Goal: Task Accomplishment & Management: Manage account settings

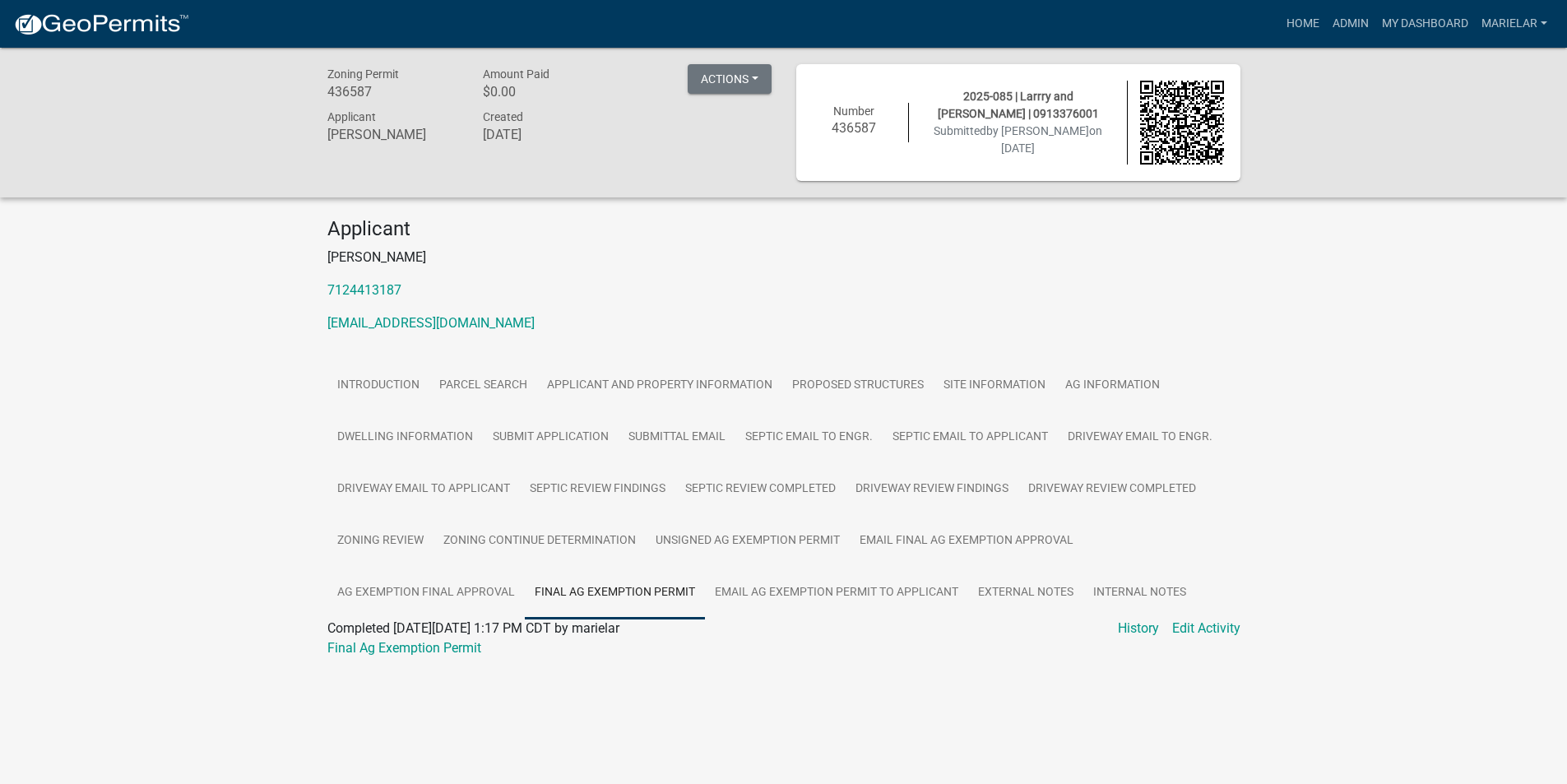
scroll to position [48, 0]
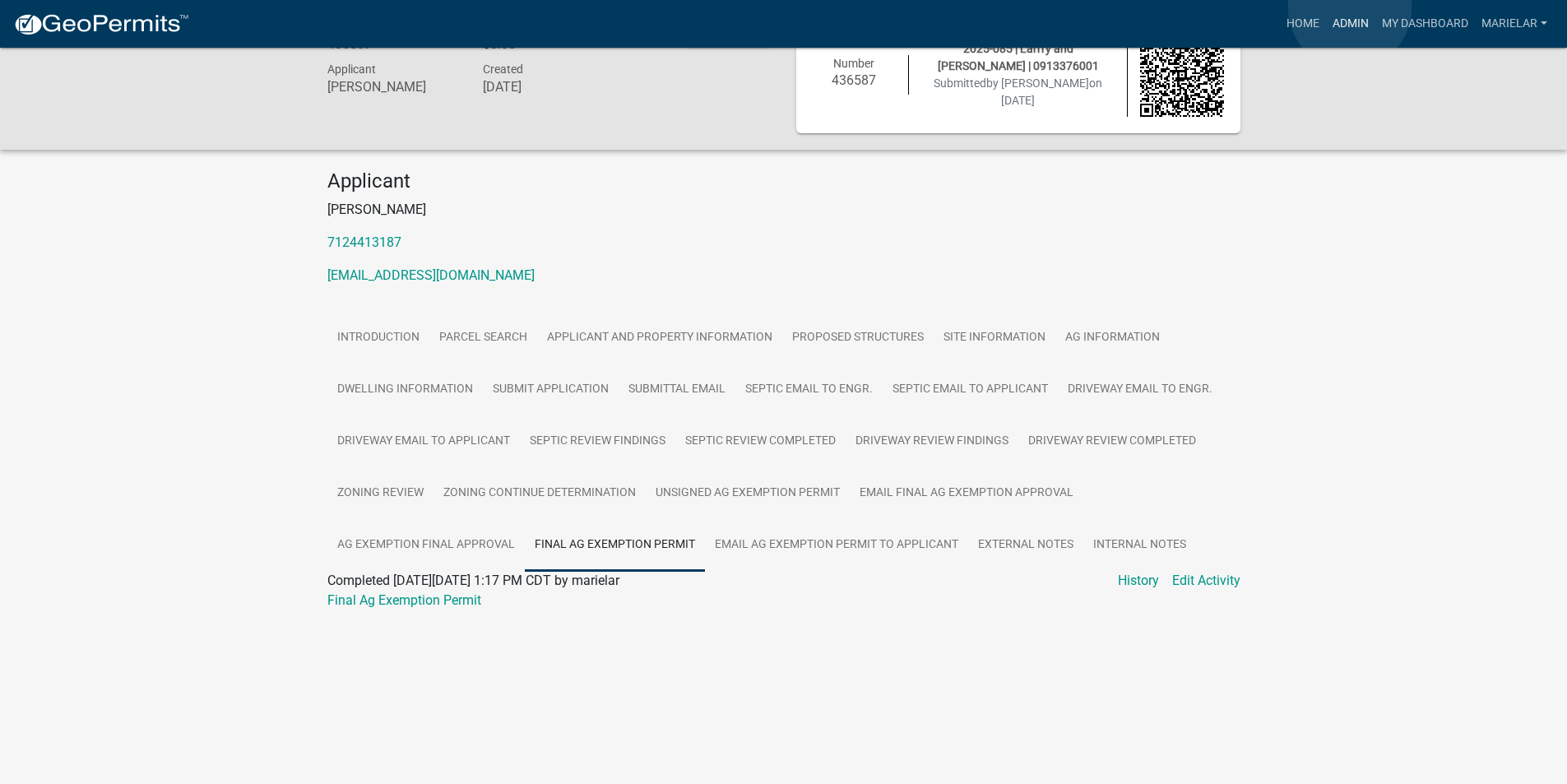
click at [1350, 8] on link "Admin" at bounding box center [1351, 24] width 50 height 31
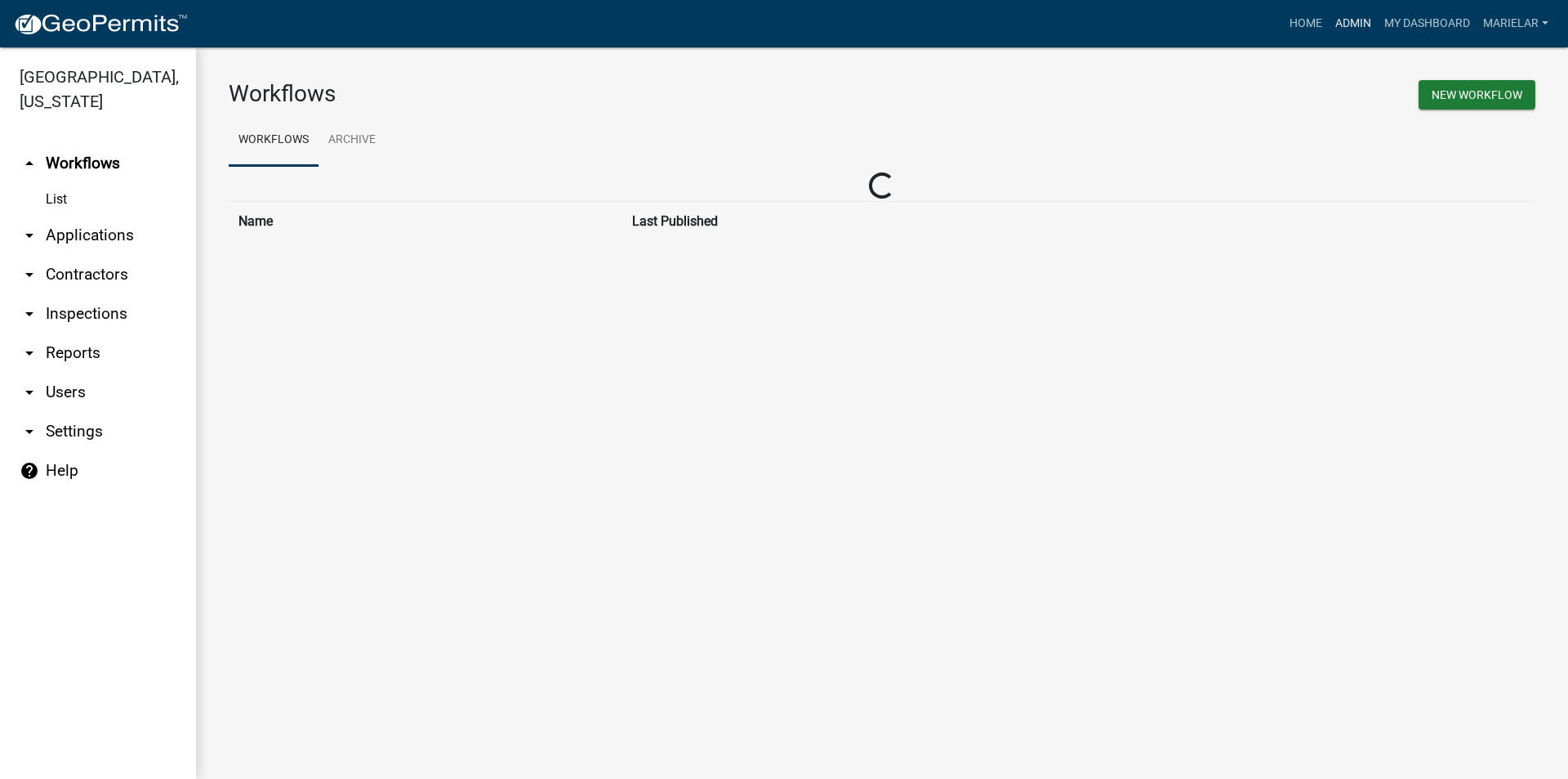
click at [1336, 16] on link "Admin" at bounding box center [1353, 24] width 49 height 31
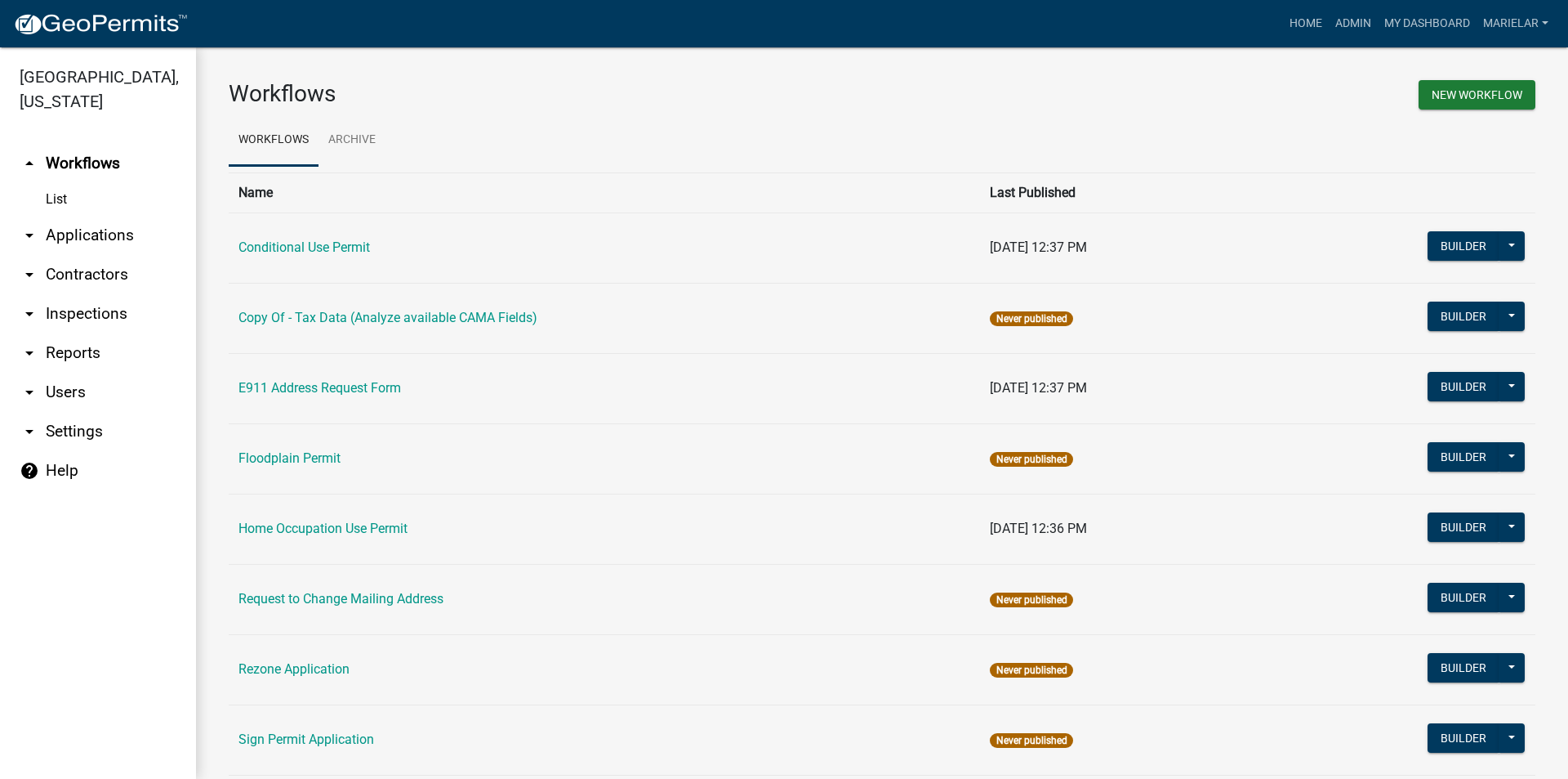
click at [28, 225] on icon "arrow_drop_down" at bounding box center [30, 235] width 20 height 20
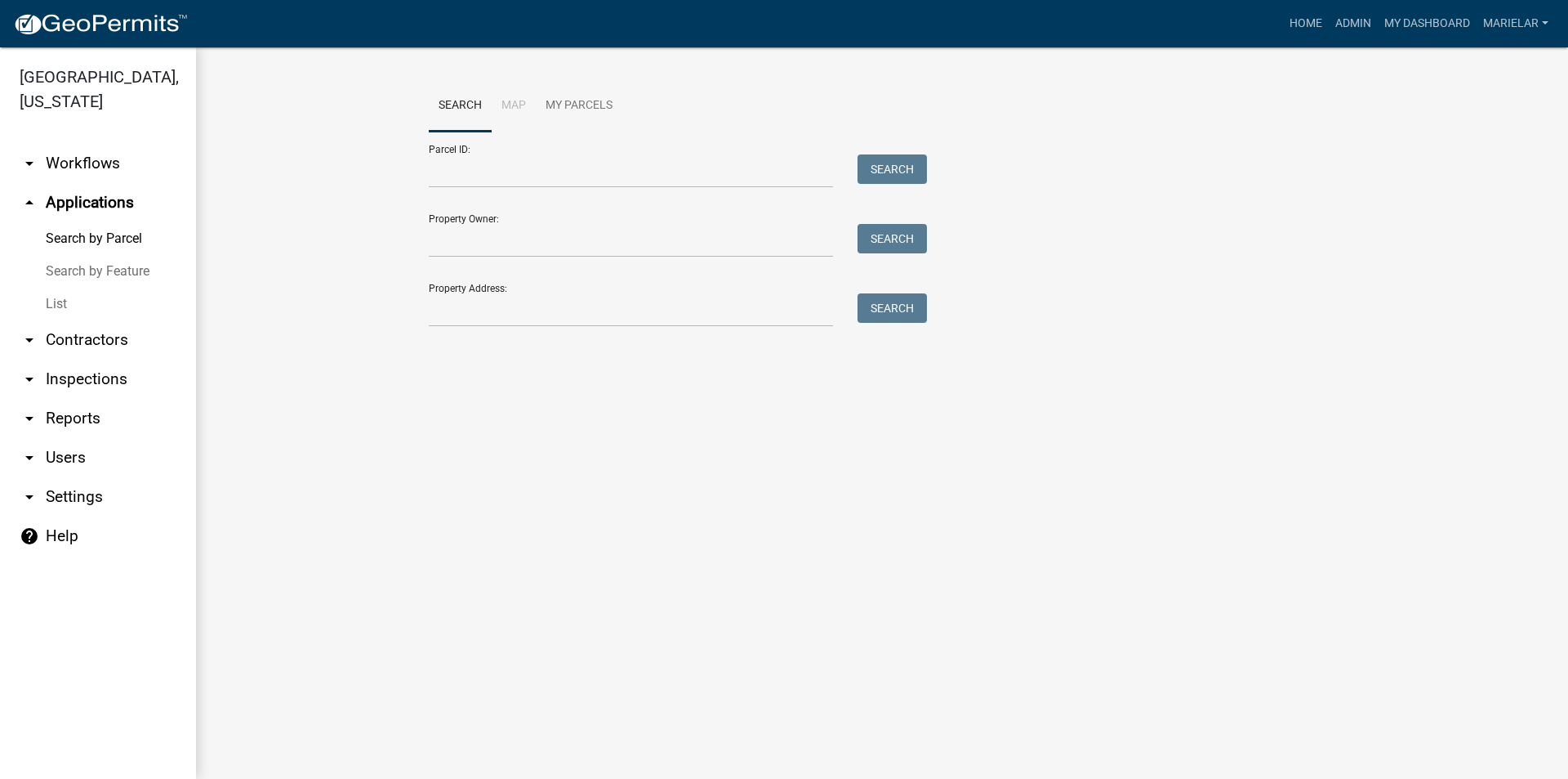
click at [49, 288] on link "List" at bounding box center [98, 304] width 196 height 33
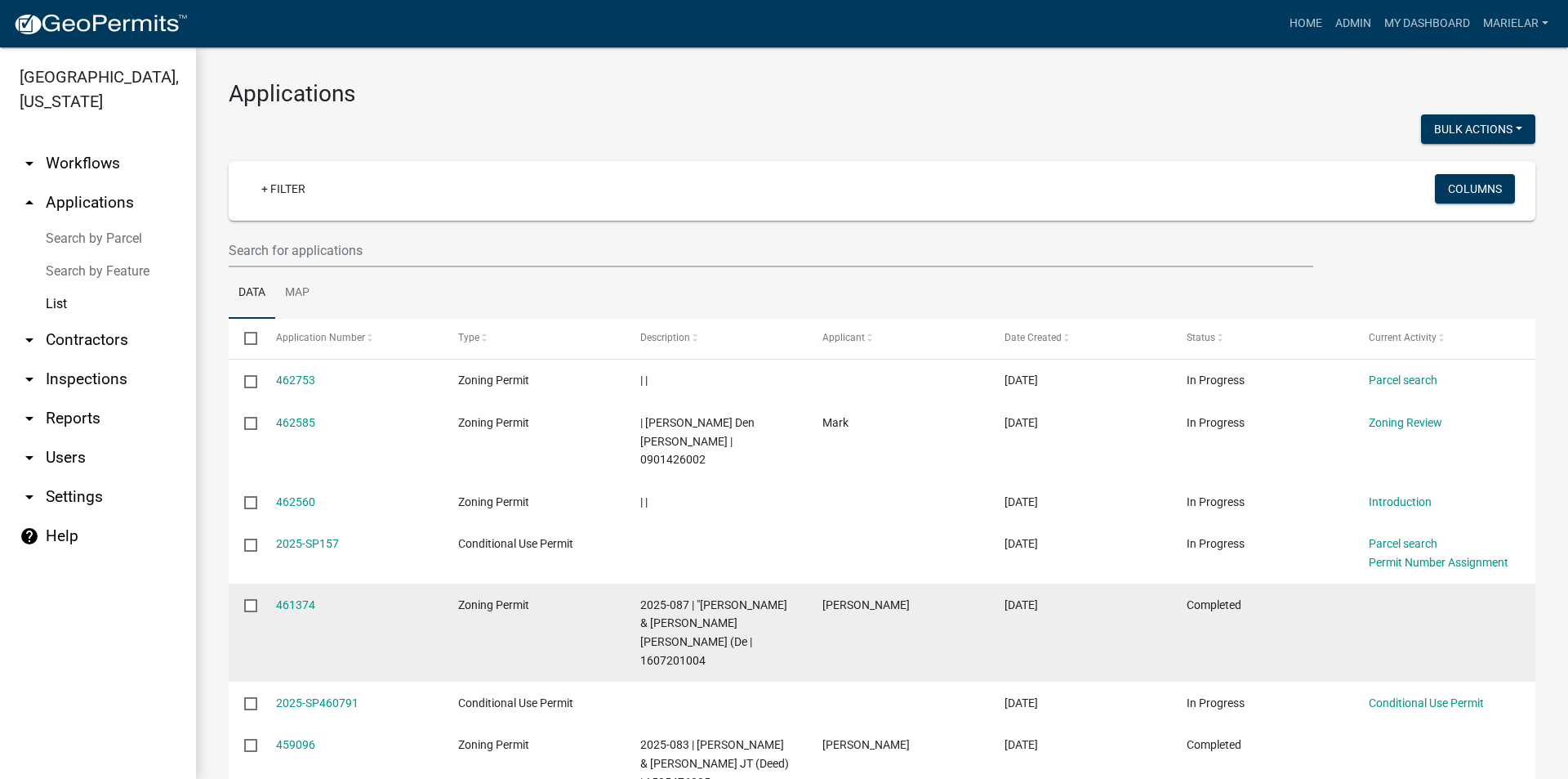
scroll to position [300, 0]
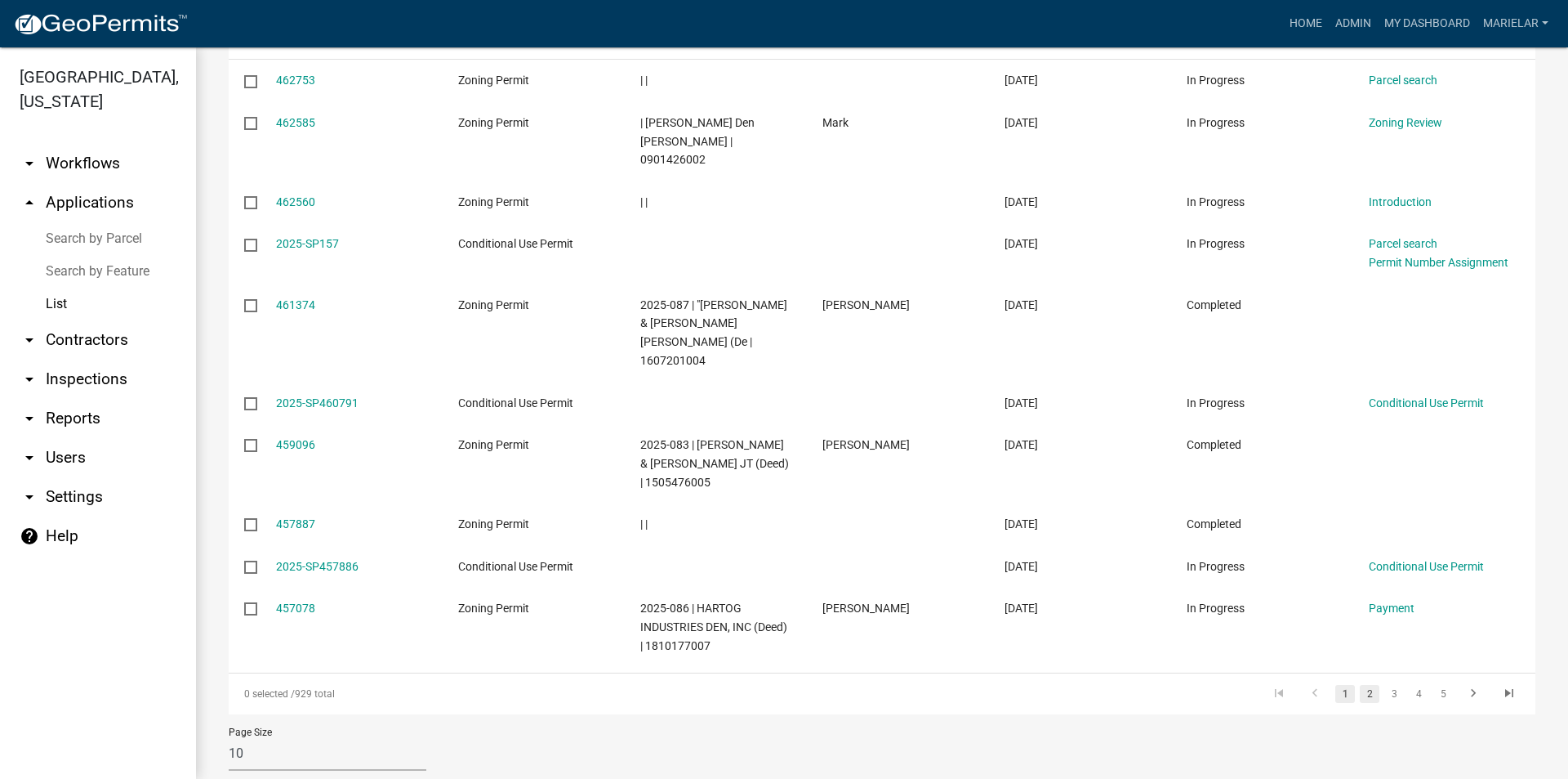
click at [1360, 684] on link "2" at bounding box center [1370, 693] width 20 height 18
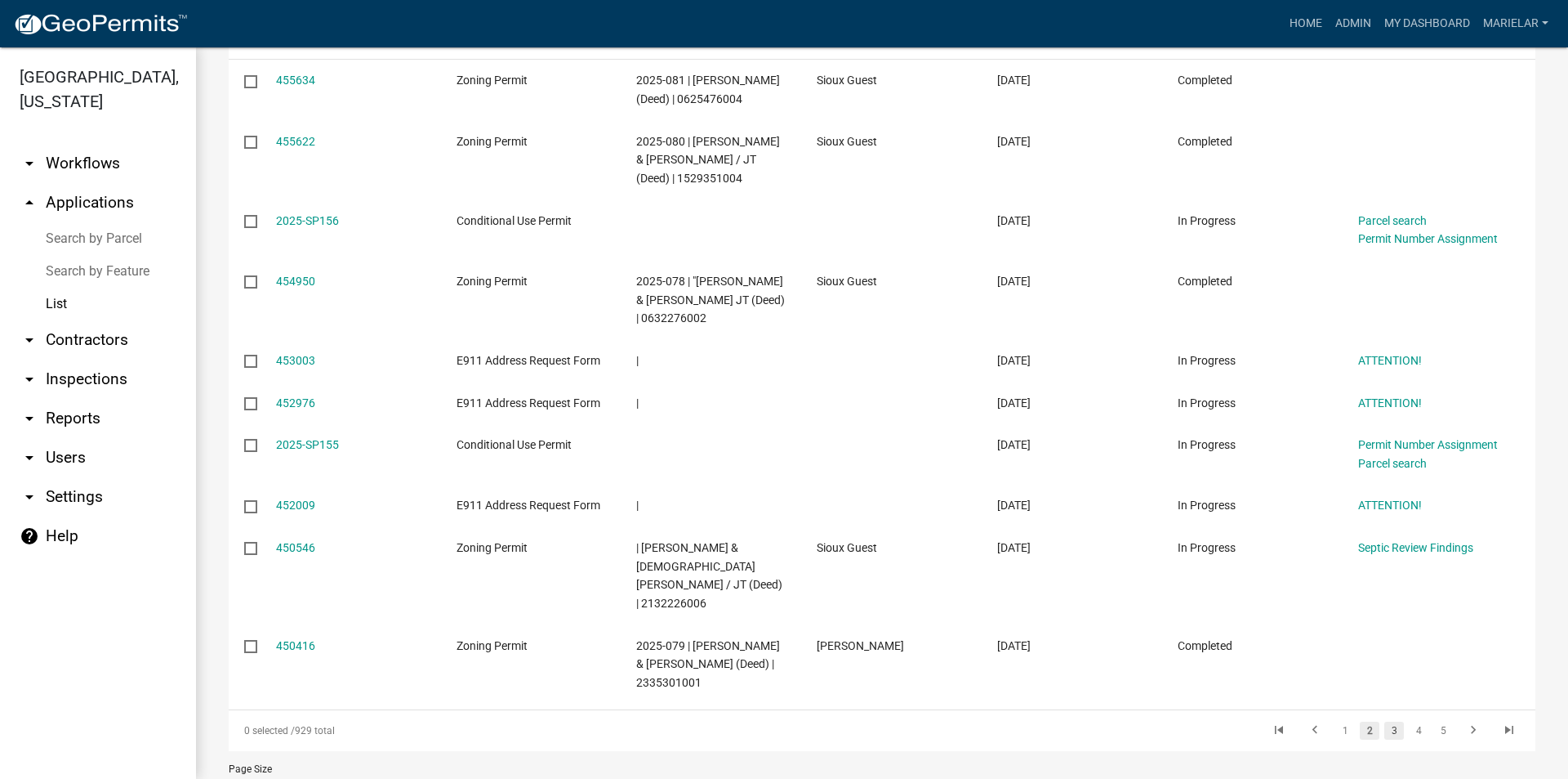
click at [1385, 721] on link "3" at bounding box center [1395, 730] width 20 height 18
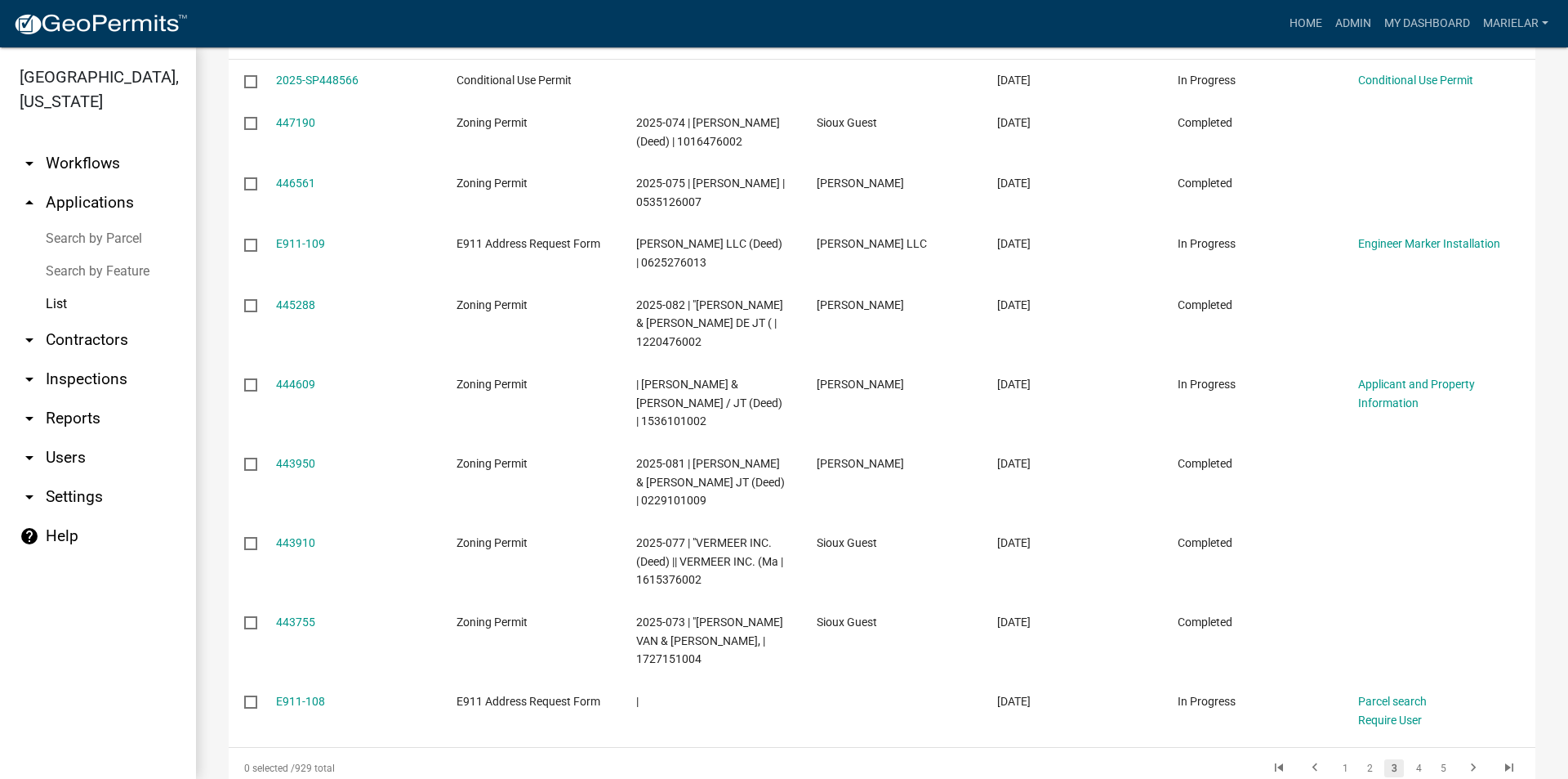
scroll to position [411, 0]
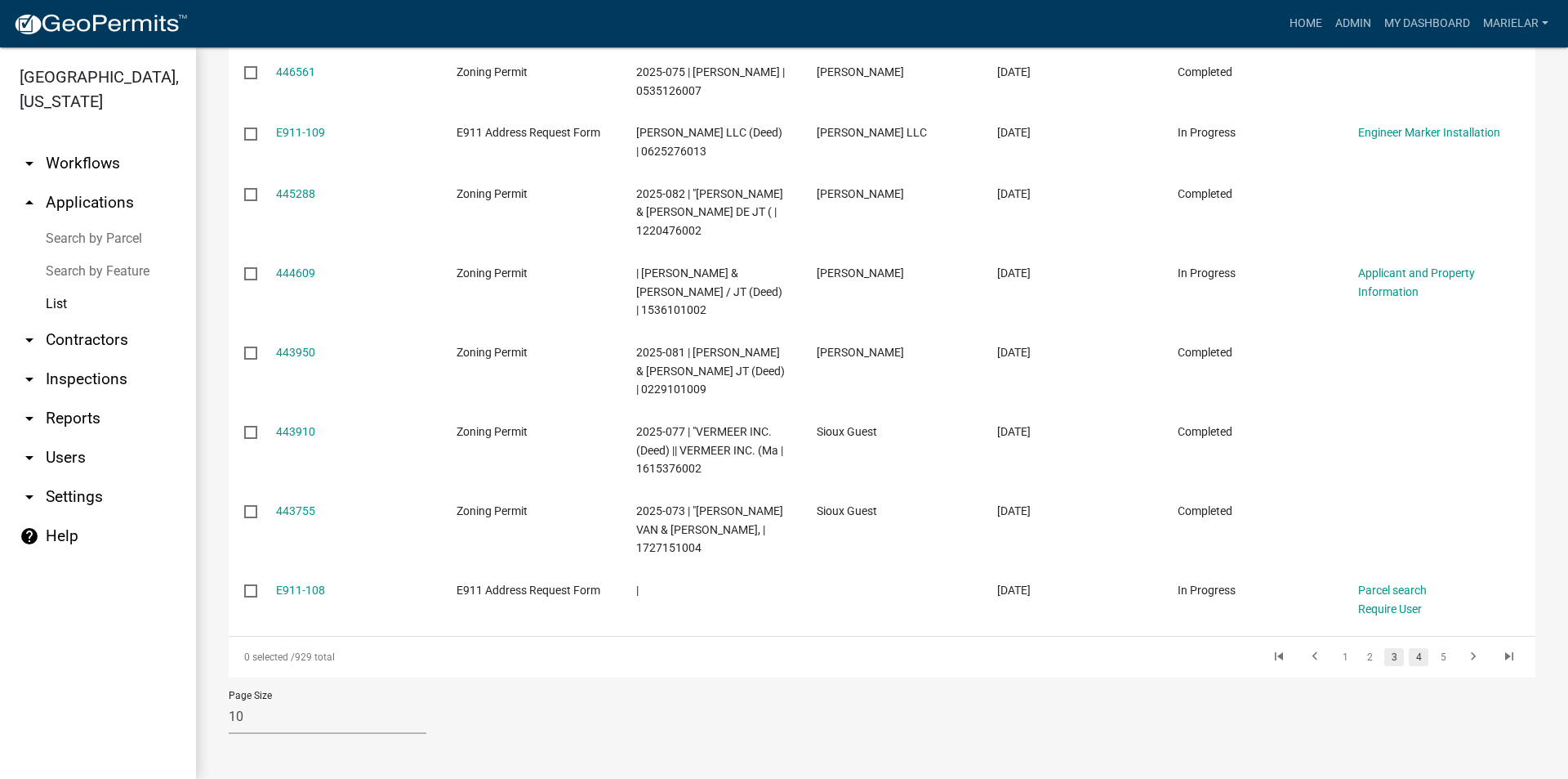
click at [1409, 664] on link "4" at bounding box center [1419, 657] width 20 height 18
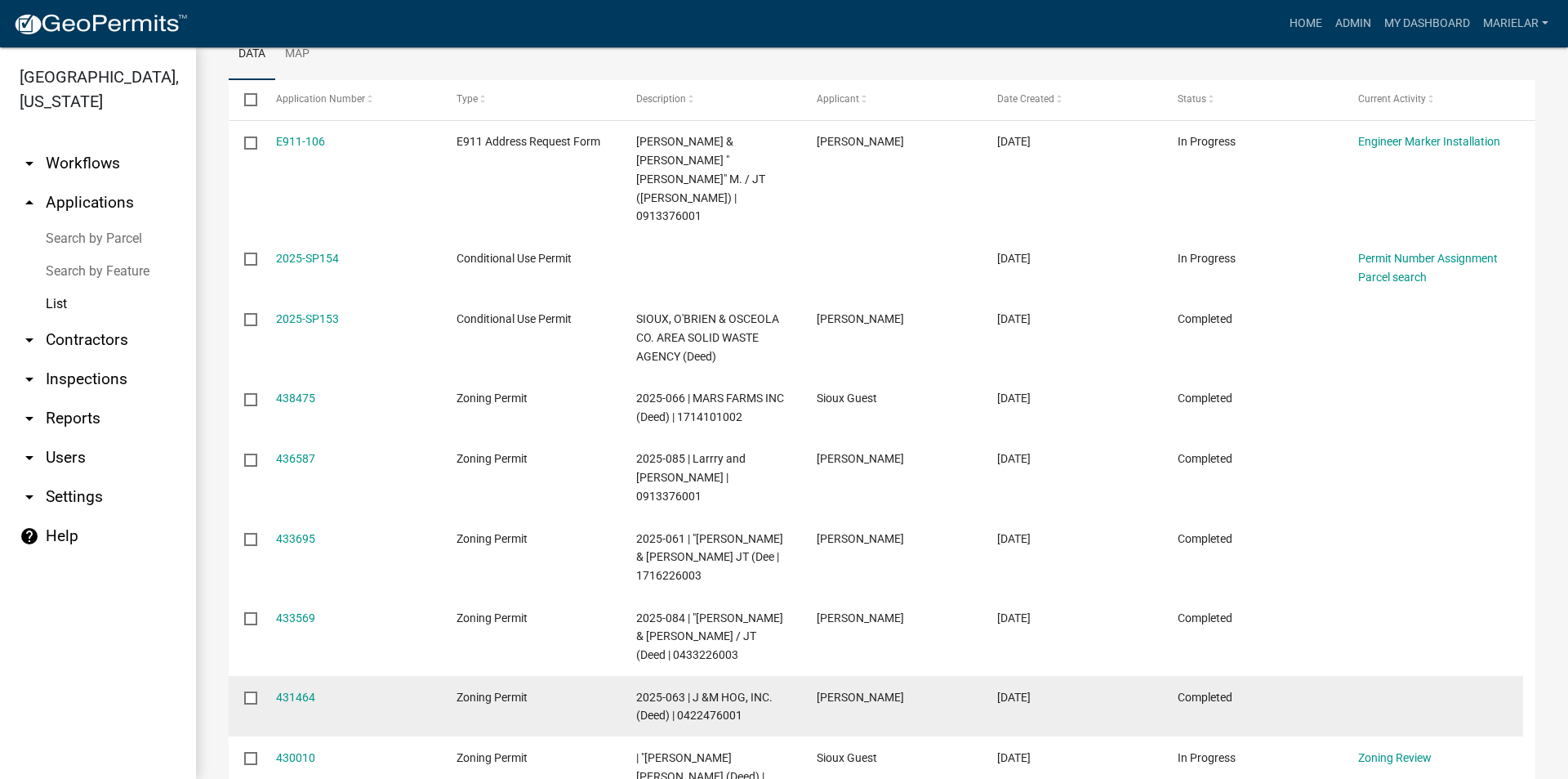
scroll to position [103, 0]
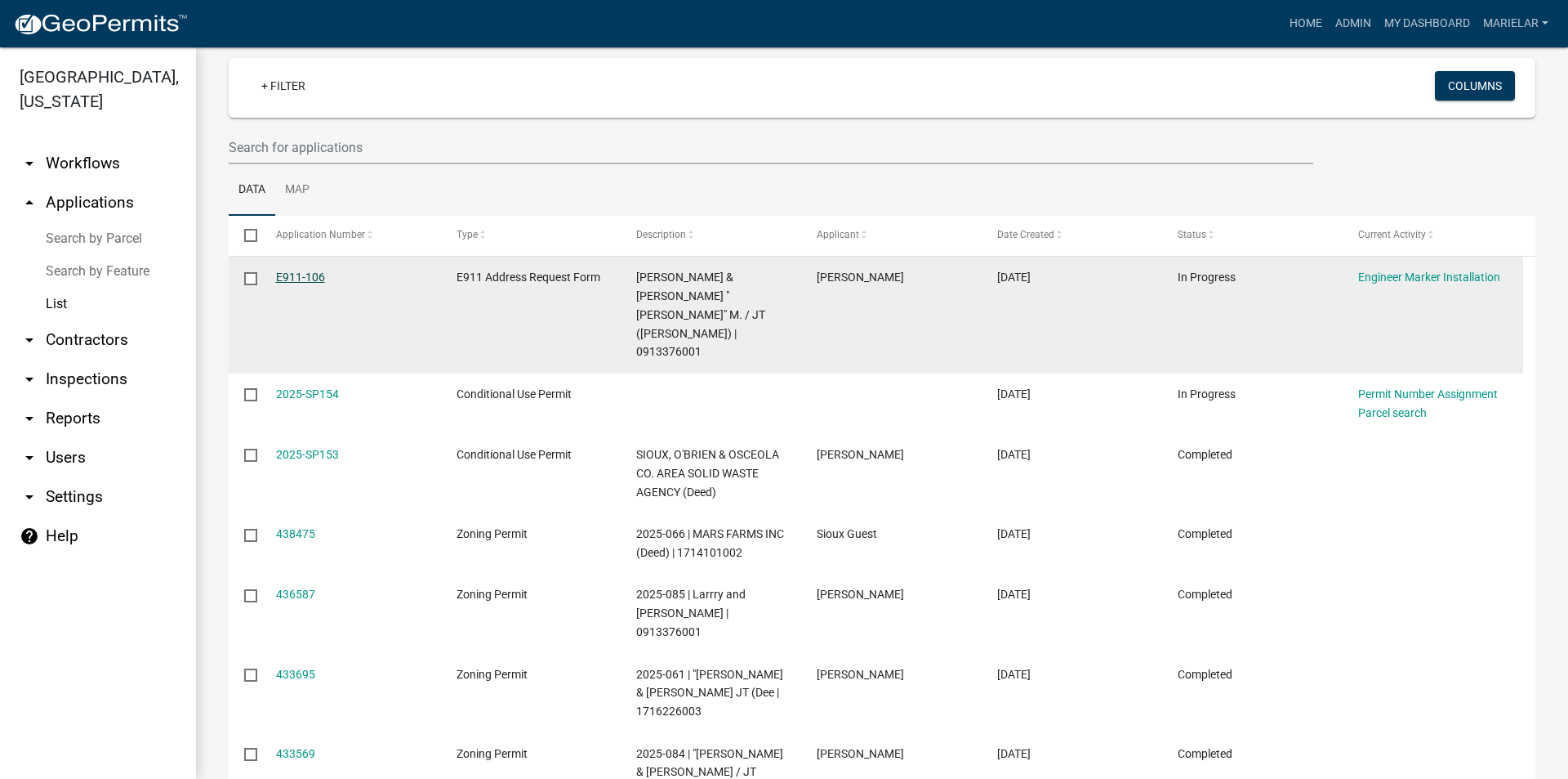
click at [307, 277] on link "E911-106" at bounding box center [301, 277] width 49 height 13
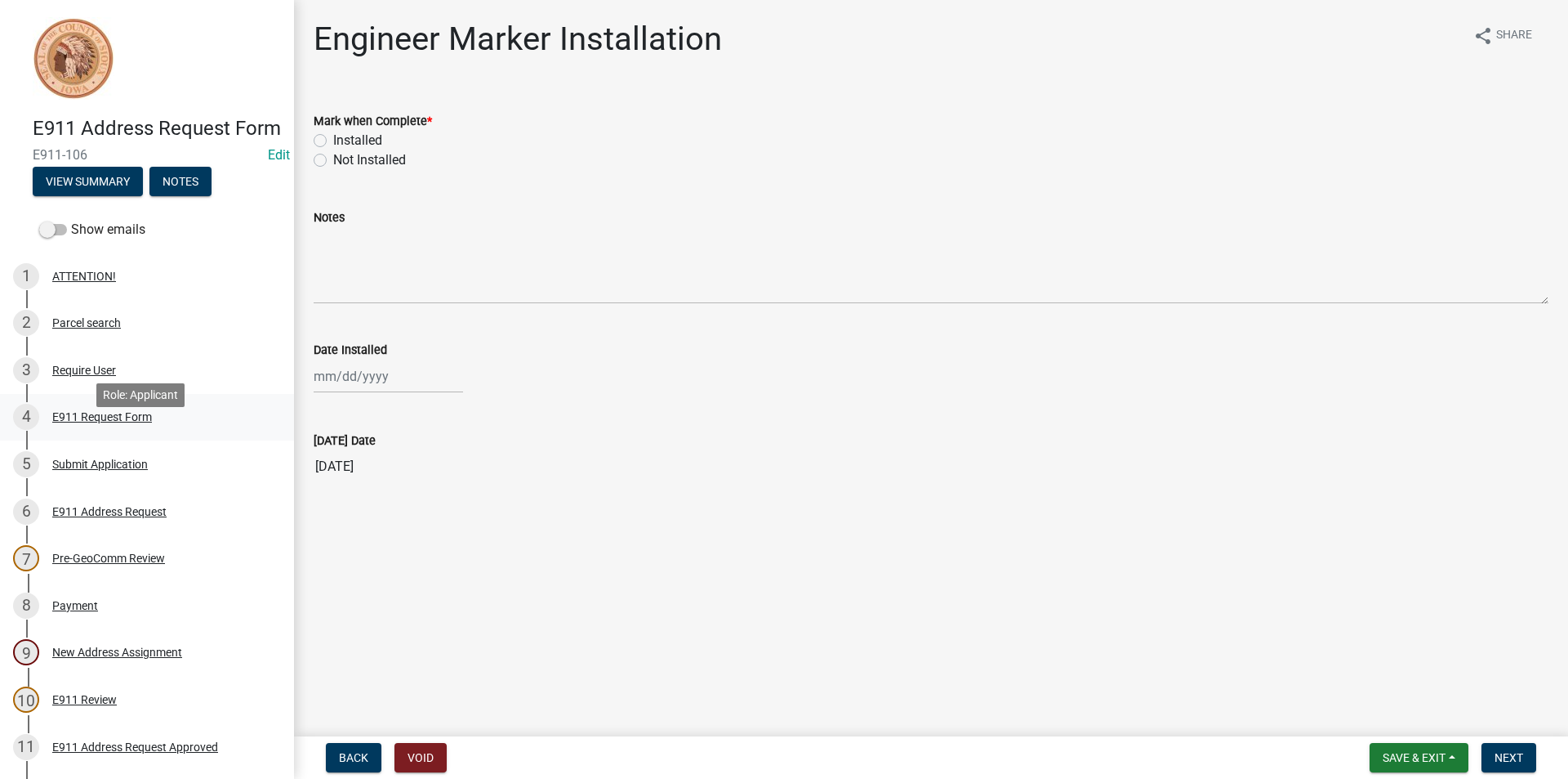
click at [118, 430] on div "4 E911 Request Form" at bounding box center [141, 417] width 255 height 26
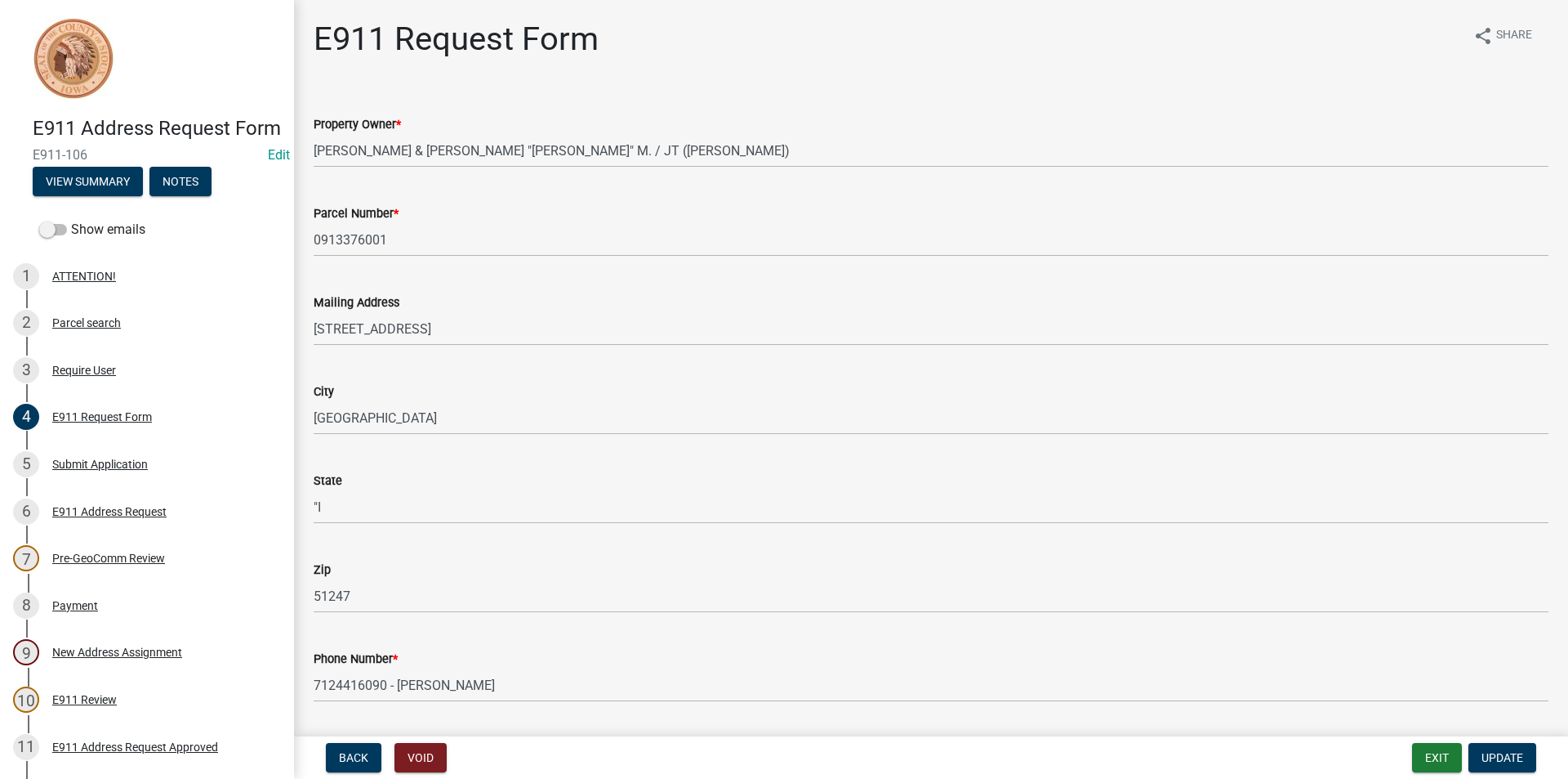
scroll to position [81, 0]
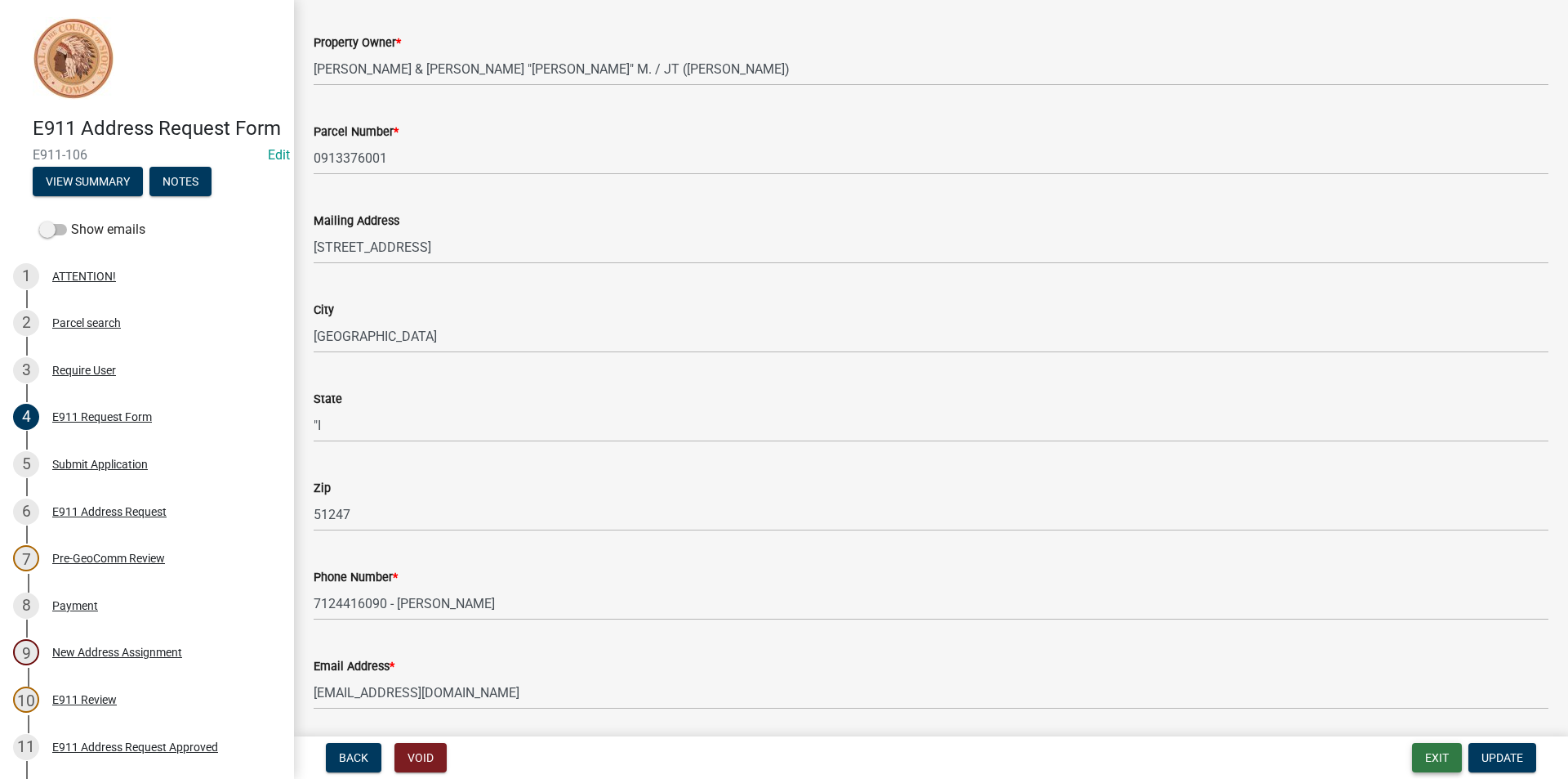
click at [1440, 762] on button "Exit" at bounding box center [1437, 758] width 50 height 30
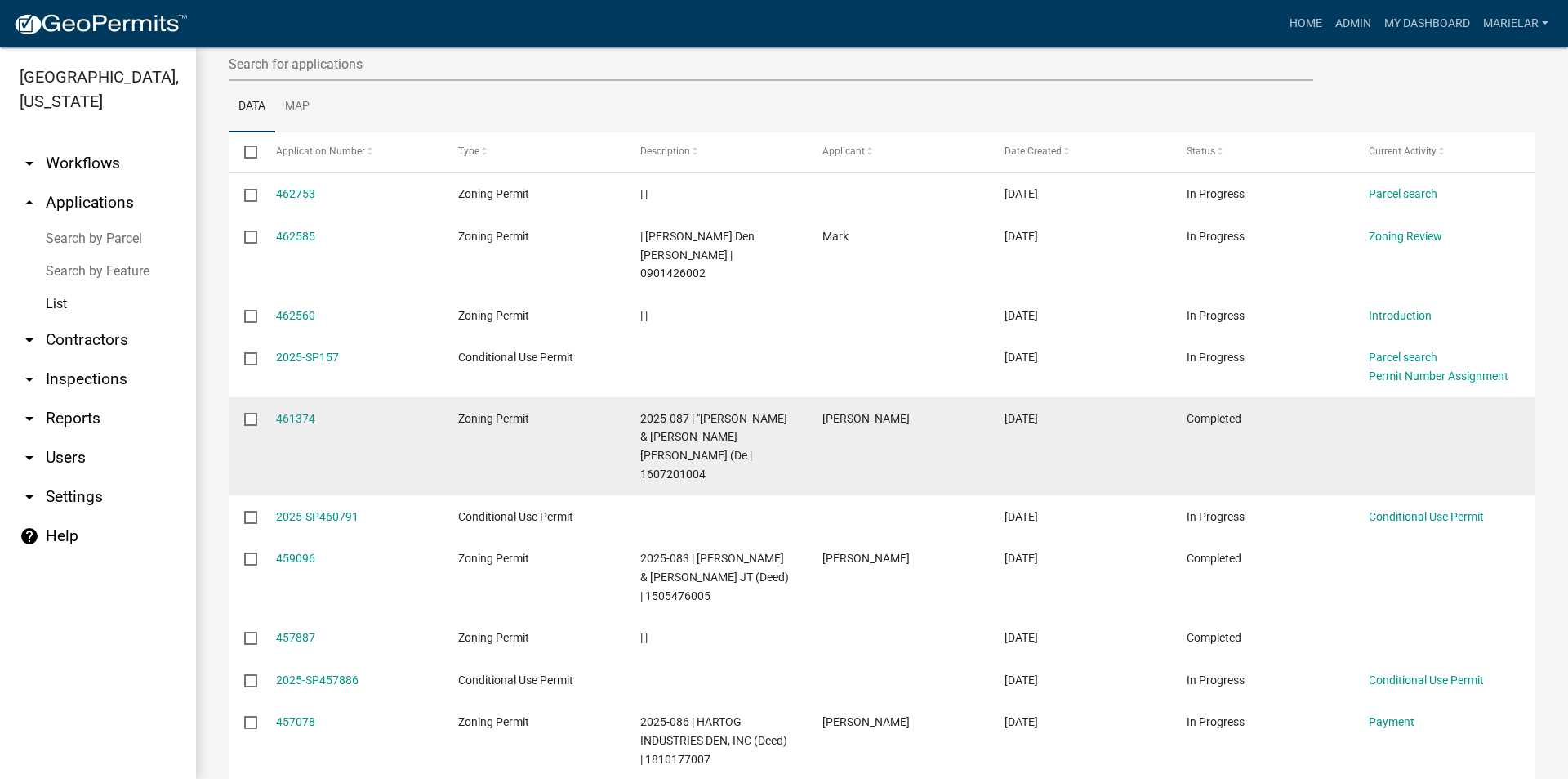
scroll to position [245, 0]
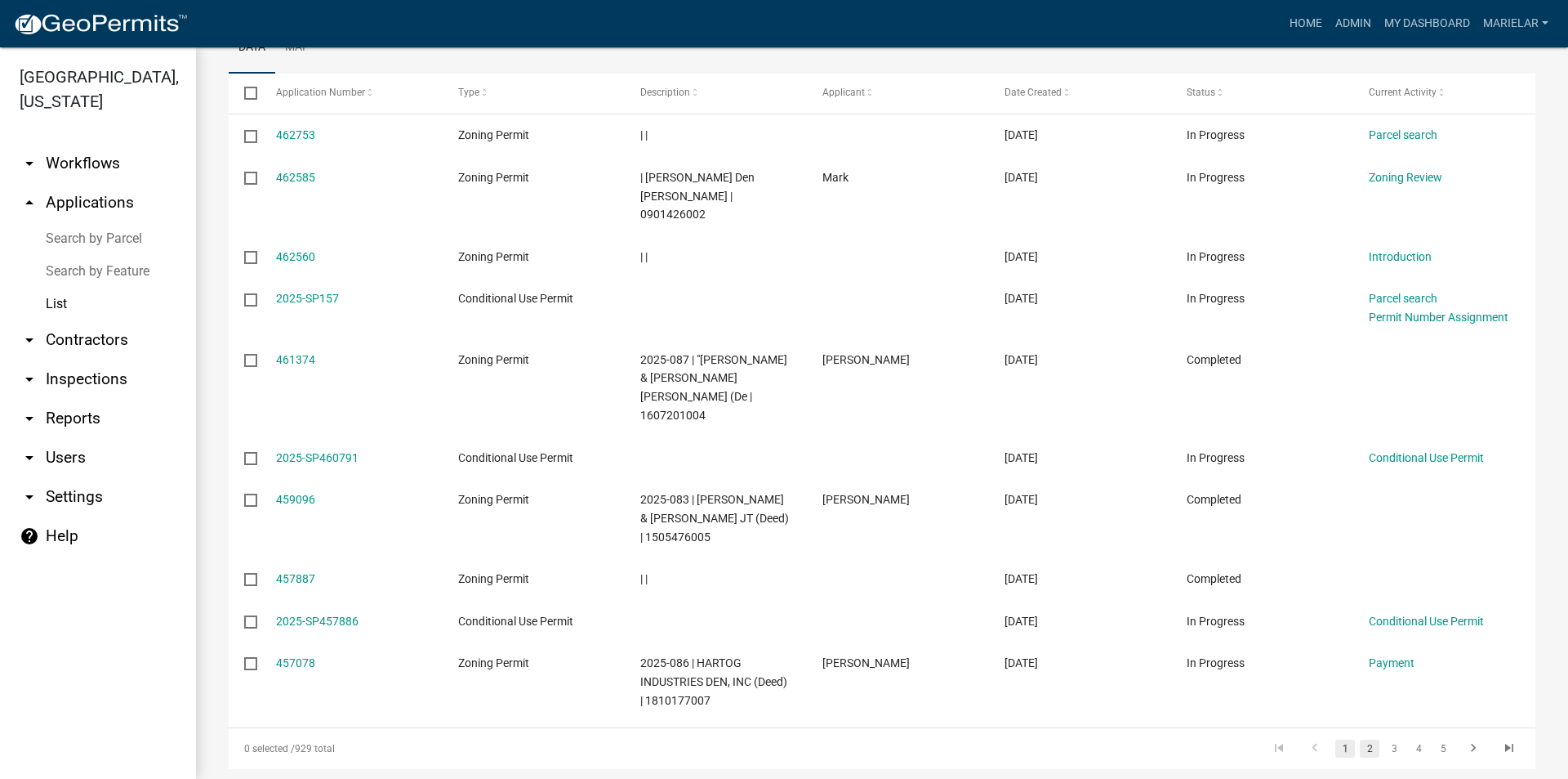
click at [1360, 740] on link "2" at bounding box center [1370, 749] width 20 height 18
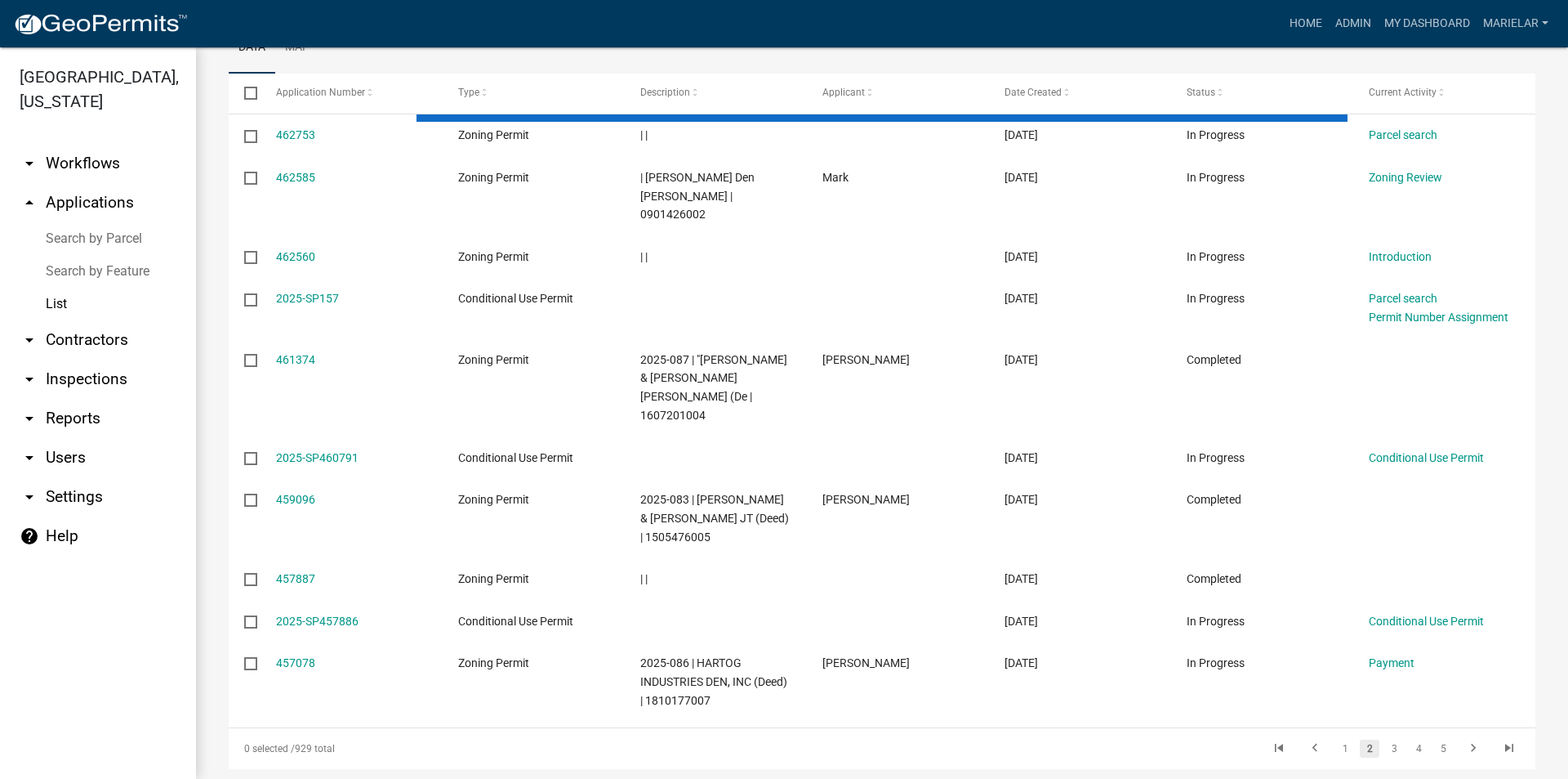
click at [1360, 740] on link "2" at bounding box center [1370, 749] width 20 height 18
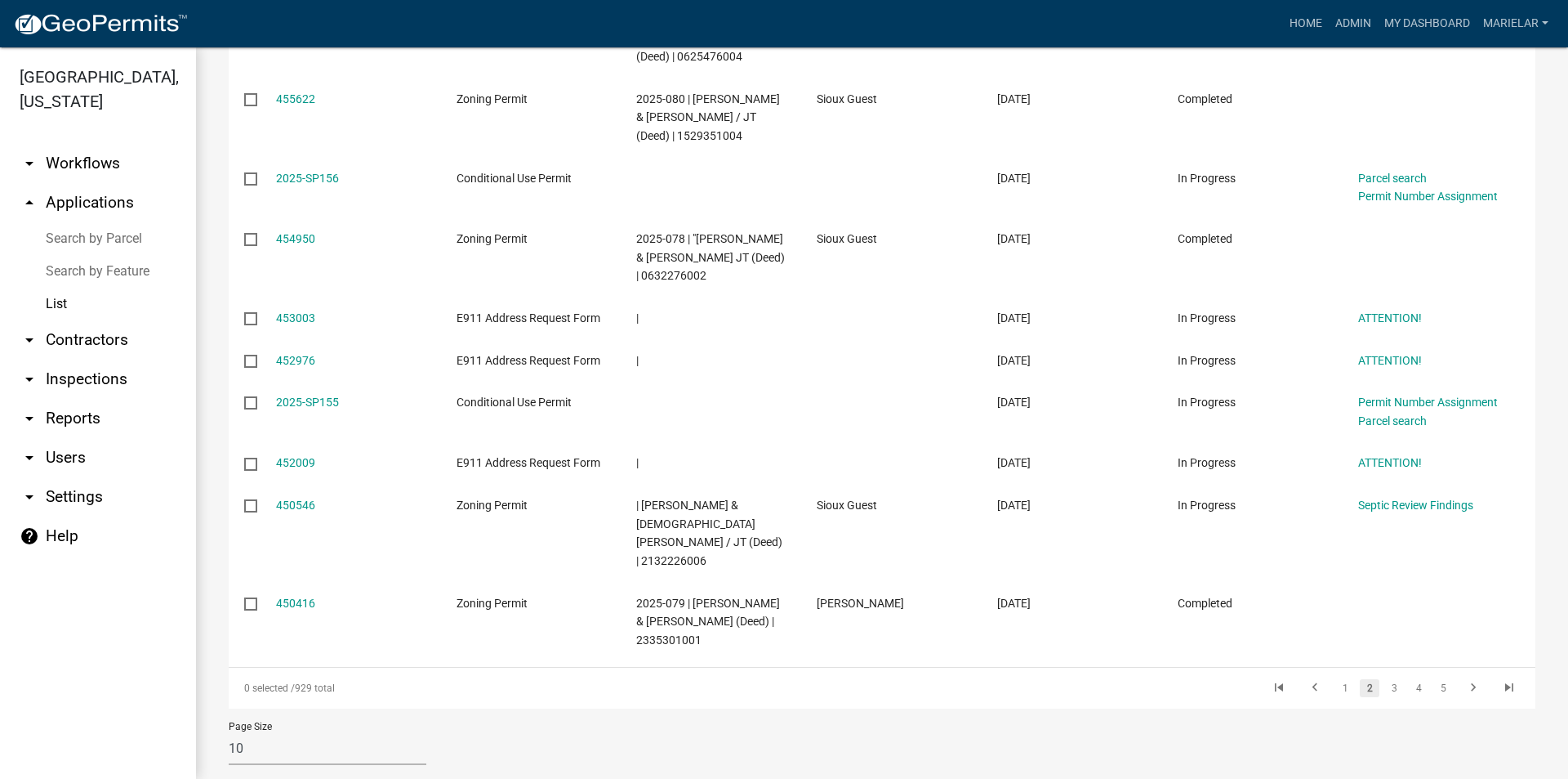
scroll to position [355, 0]
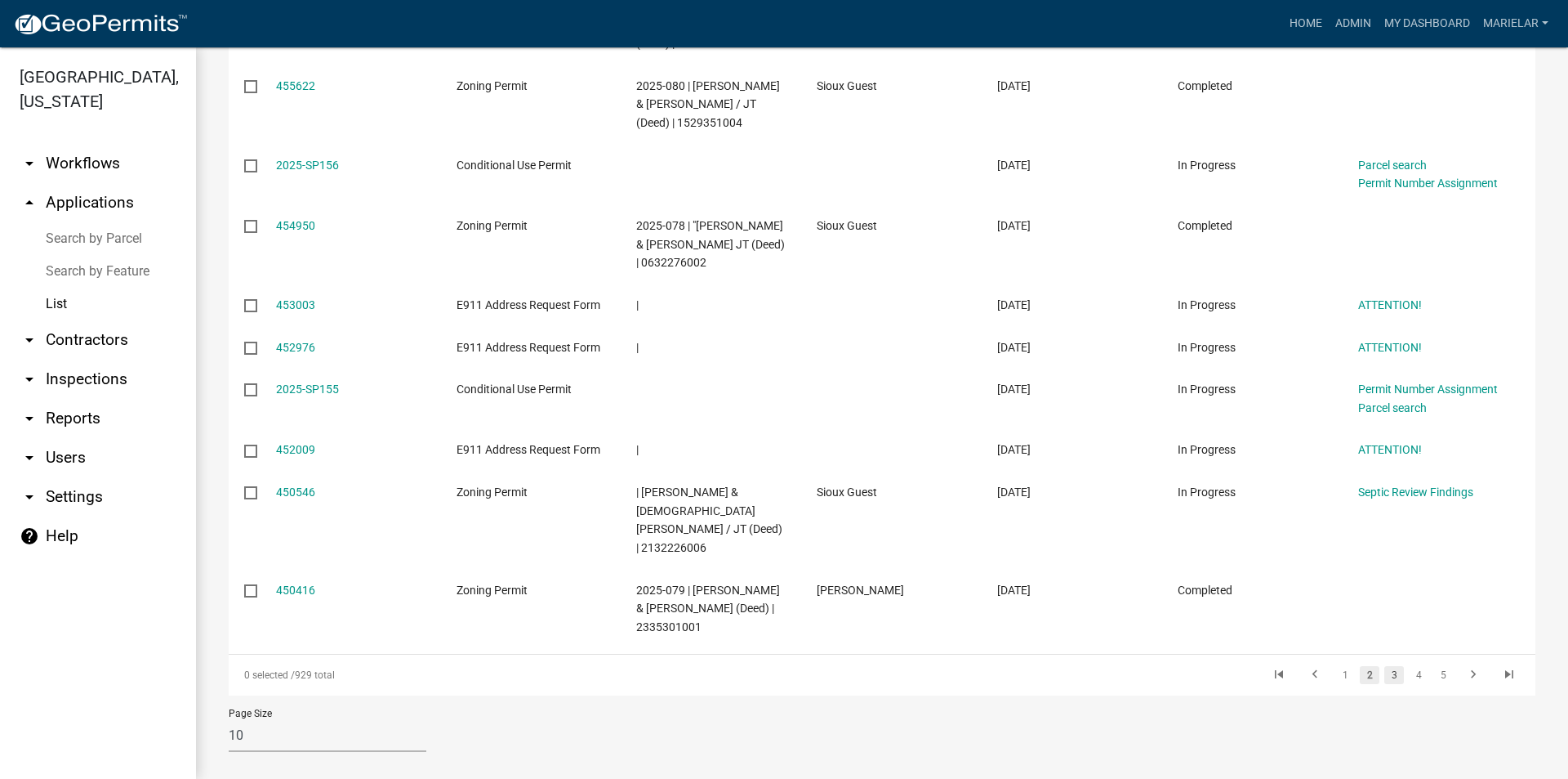
click at [1385, 666] on link "3" at bounding box center [1395, 675] width 20 height 18
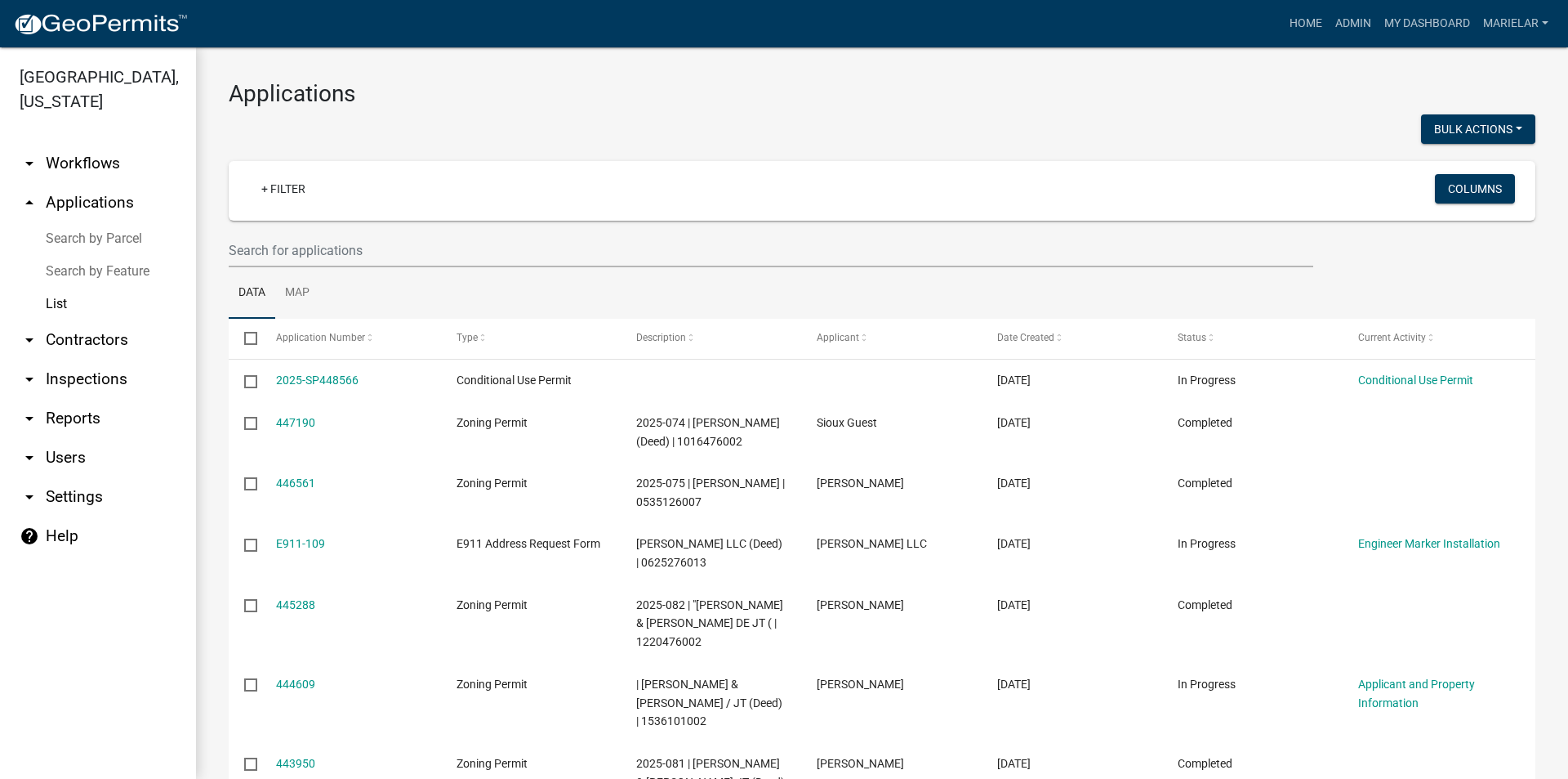
click at [712, 137] on div at bounding box center [549, 131] width 666 height 34
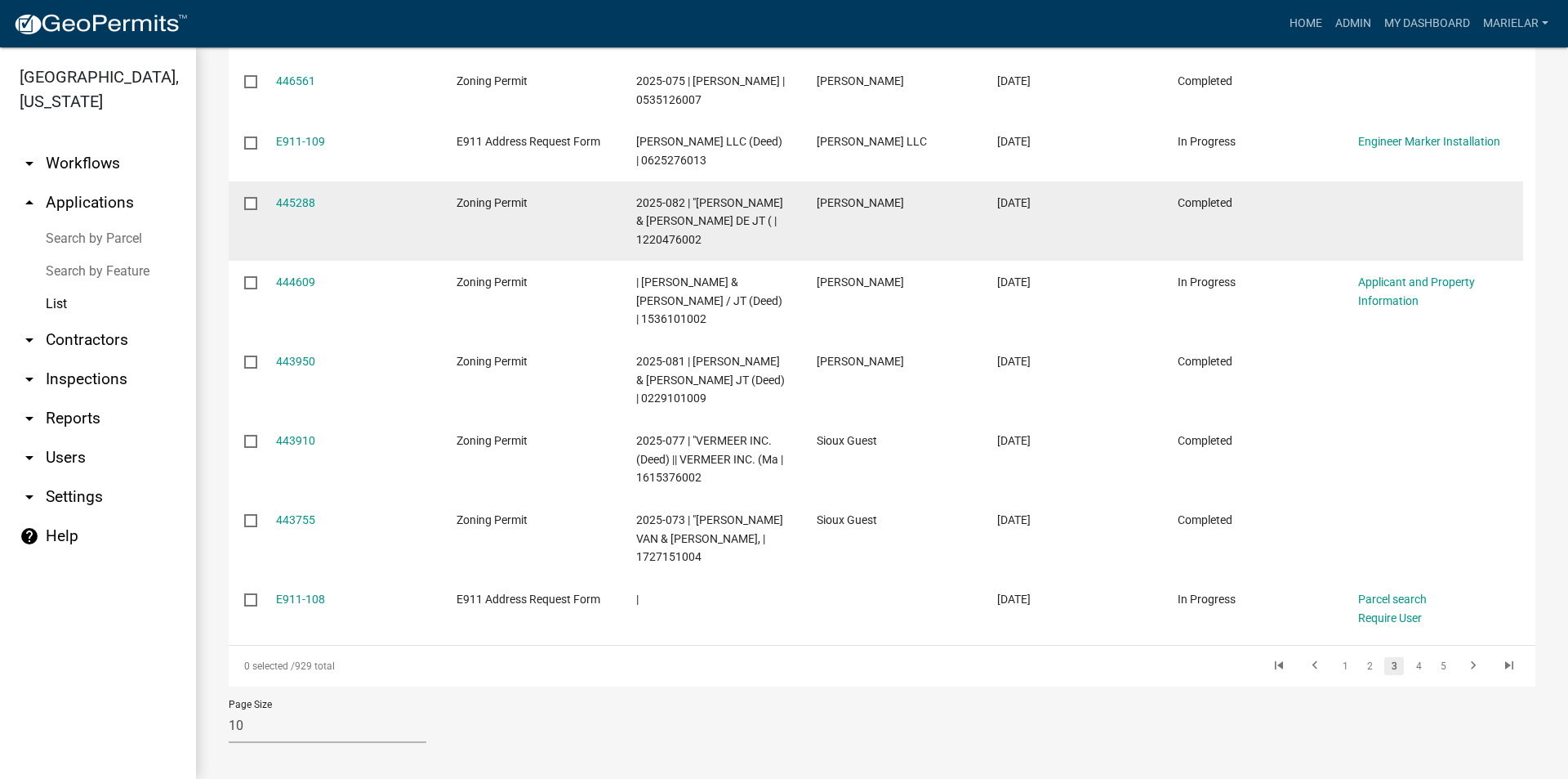
scroll to position [409, 0]
